Goal: Obtain resource: Download file/media

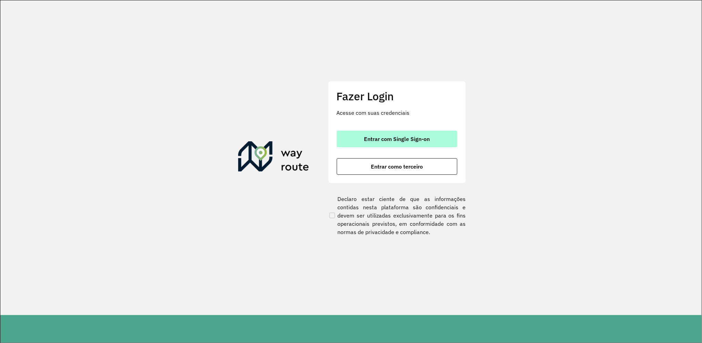
click at [399, 132] on button "Entrar com Single Sign-on" at bounding box center [397, 139] width 121 height 17
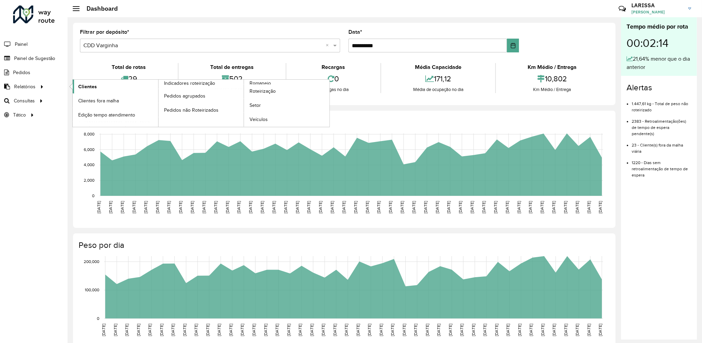
click at [94, 89] on span "Clientes" at bounding box center [87, 86] width 19 height 7
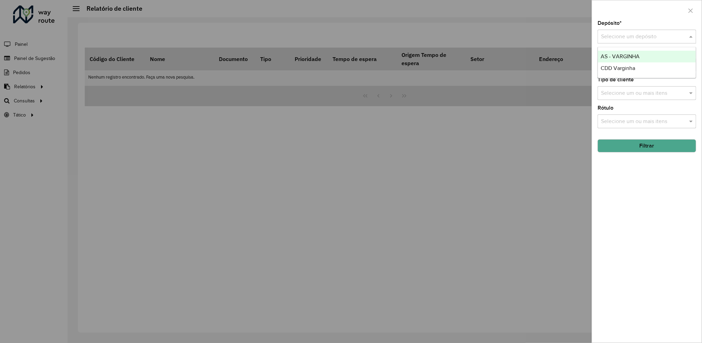
click at [643, 43] on div "Selecione um depósito" at bounding box center [646, 37] width 99 height 14
click at [634, 64] on div "CDD Varginha" at bounding box center [647, 68] width 98 height 12
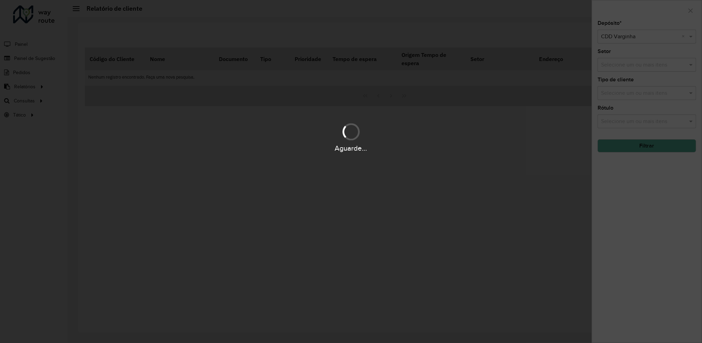
click at [643, 147] on hb-app "Aguarde... Pop-up bloqueado! Seu navegador bloqueou automáticamente a abertura …" at bounding box center [351, 171] width 702 height 343
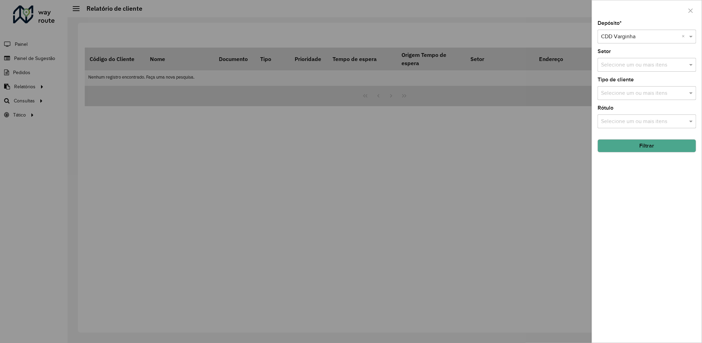
click at [643, 147] on button "Filtrar" at bounding box center [646, 145] width 99 height 13
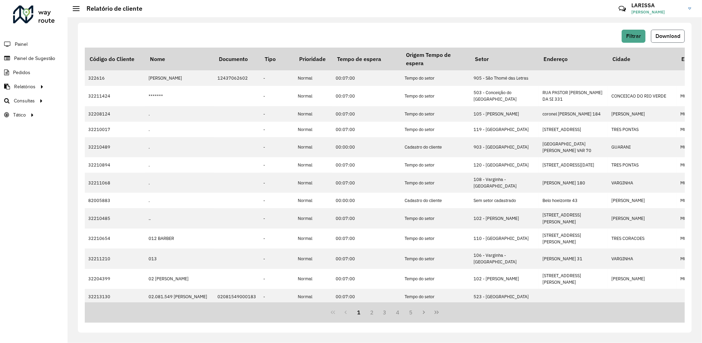
click at [667, 30] on button "Download" at bounding box center [668, 36] width 34 height 13
